Goal: Find specific page/section: Find specific page/section

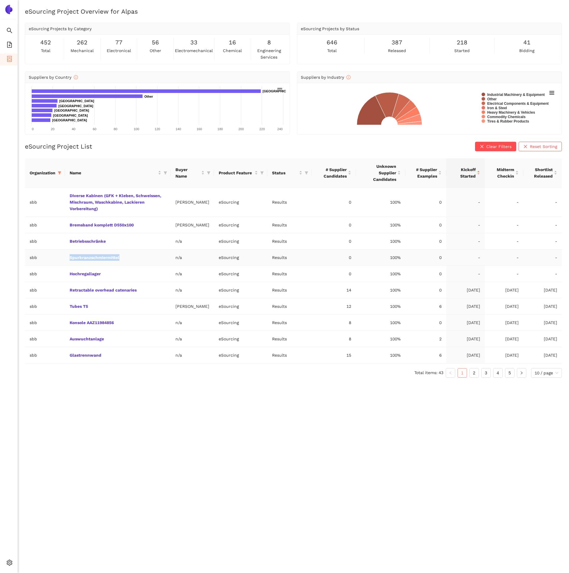
drag, startPoint x: 131, startPoint y: 261, endPoint x: 50, endPoint y: 262, distance: 80.8
click at [50, 262] on tr "sbb Spurkranzschmiermittel n/a eSourcing Results 0 100% 0 - - -" at bounding box center [293, 258] width 537 height 16
copy tr "Spurkranzschmiermittel"
click at [556, 172] on div "Shortlist Released" at bounding box center [542, 172] width 29 height 13
click at [557, 175] on div "Shortlist Released" at bounding box center [542, 172] width 29 height 13
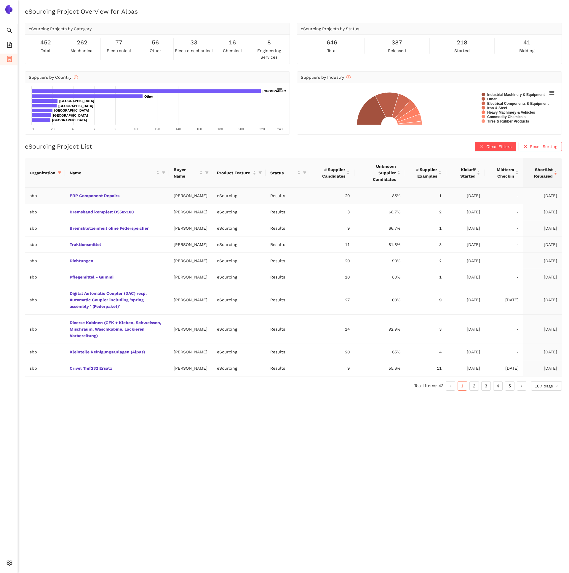
click at [103, 192] on td "FRP Component Repairs" at bounding box center [117, 196] width 104 height 16
click at [105, 202] on td "FRP Component Repairs" at bounding box center [117, 196] width 104 height 16
click at [0, 0] on link "FRP Component Repairs" at bounding box center [0, 0] width 0 height 0
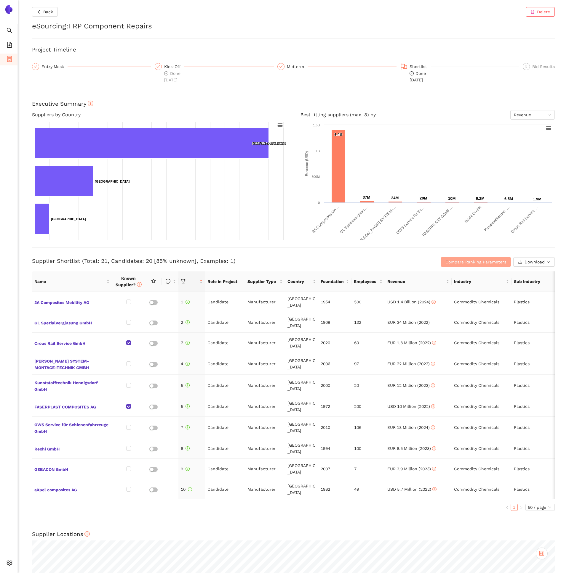
click at [458, 264] on span "Compare Ranking Parameters" at bounding box center [475, 262] width 61 height 7
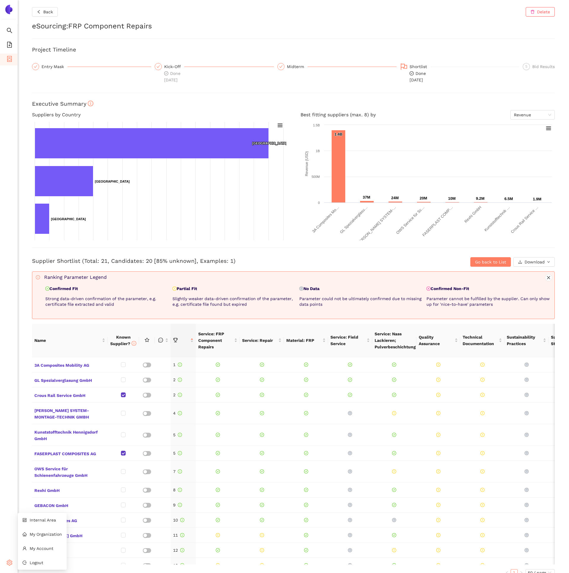
click at [10, 561] on icon "setting" at bounding box center [10, 563] width 6 height 6
click at [47, 519] on span "Internal Area" at bounding box center [43, 520] width 26 height 5
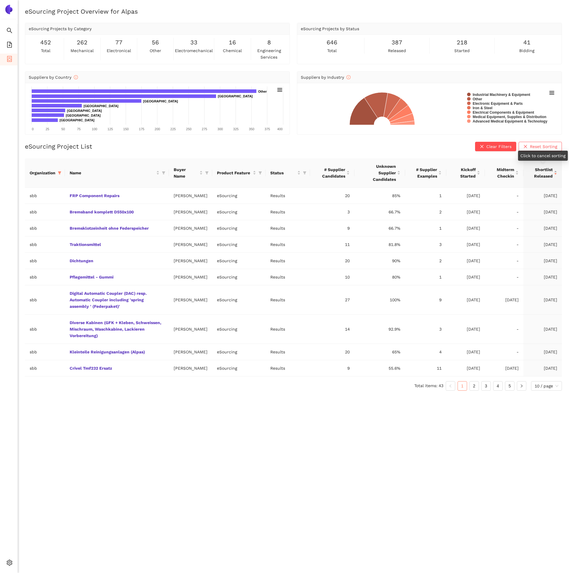
click at [555, 166] on div "Shortlist Released" at bounding box center [542, 172] width 29 height 13
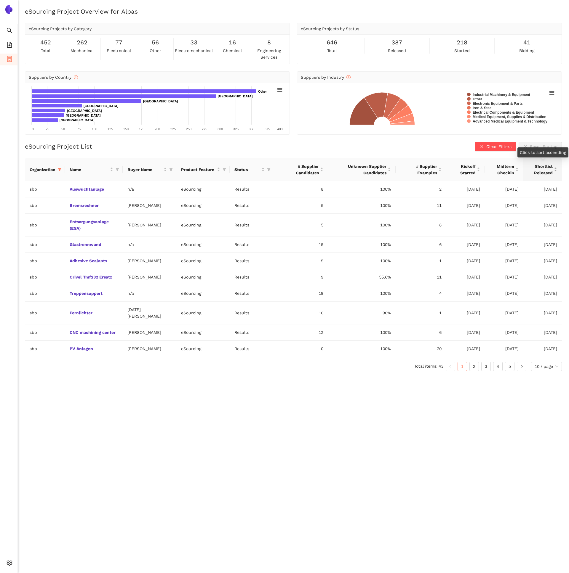
click at [555, 166] on div "Shortlist Released" at bounding box center [542, 169] width 29 height 13
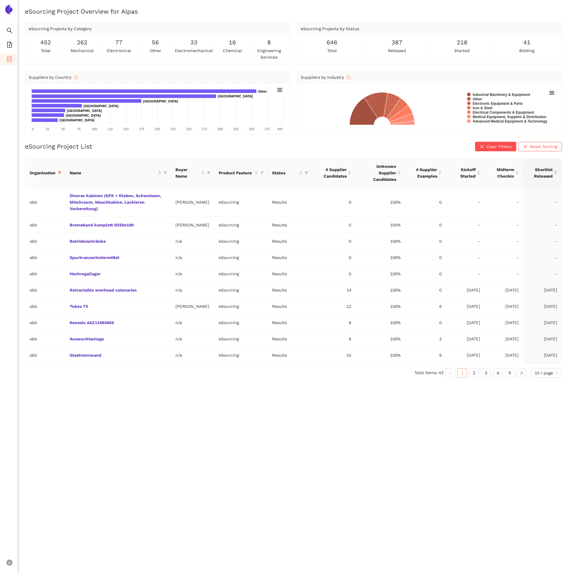
click at [54, 169] on th "Organization" at bounding box center [45, 172] width 40 height 29
click at [61, 174] on icon "filter" at bounding box center [60, 173] width 4 height 4
click at [15, 280] on span "Reset" at bounding box center [14, 277] width 11 height 7
checkbox input "false"
click at [24, 185] on input "text" at bounding box center [41, 185] width 52 height 7
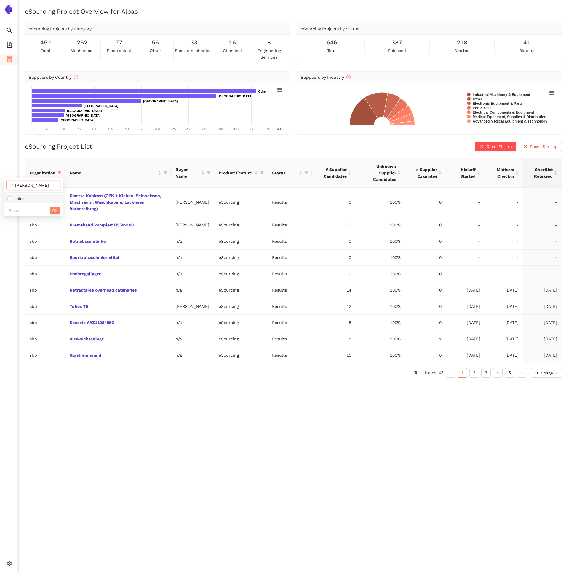
type input "zeis"
drag, startPoint x: 22, startPoint y: 195, endPoint x: 23, endPoint y: 192, distance: 3.0
click at [23, 195] on li "zeiss" at bounding box center [33, 198] width 59 height 9
checkbox input "true"
click at [54, 208] on span "OK" at bounding box center [55, 210] width 6 height 7
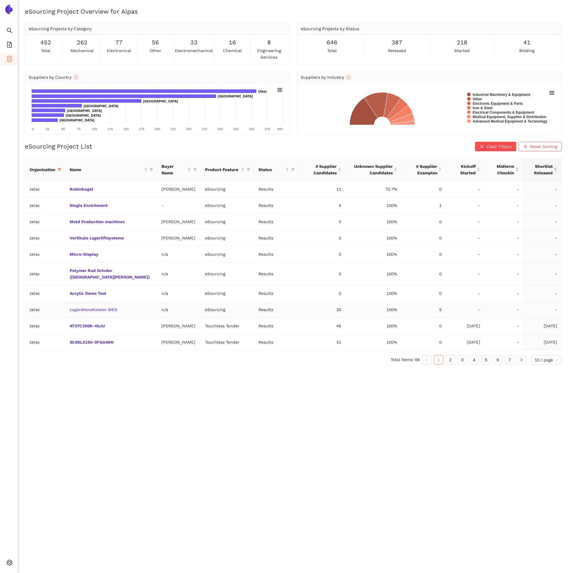
click at [0, 0] on link "Lagerdienstleister MED" at bounding box center [0, 0] width 0 height 0
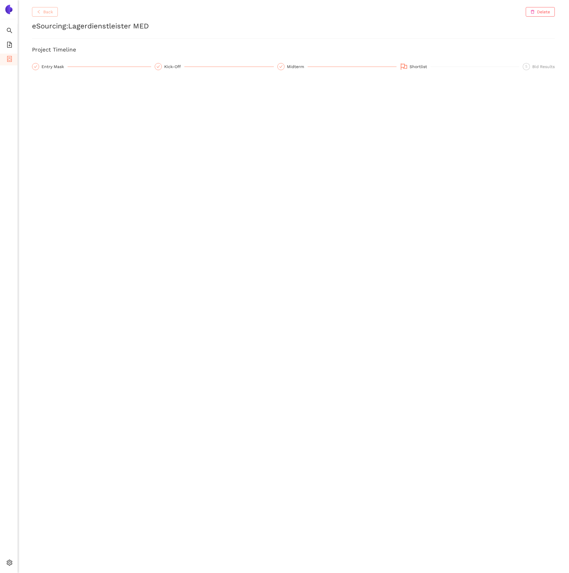
click at [43, 15] on button "Back" at bounding box center [45, 11] width 26 height 9
